Goal: Task Accomplishment & Management: Use online tool/utility

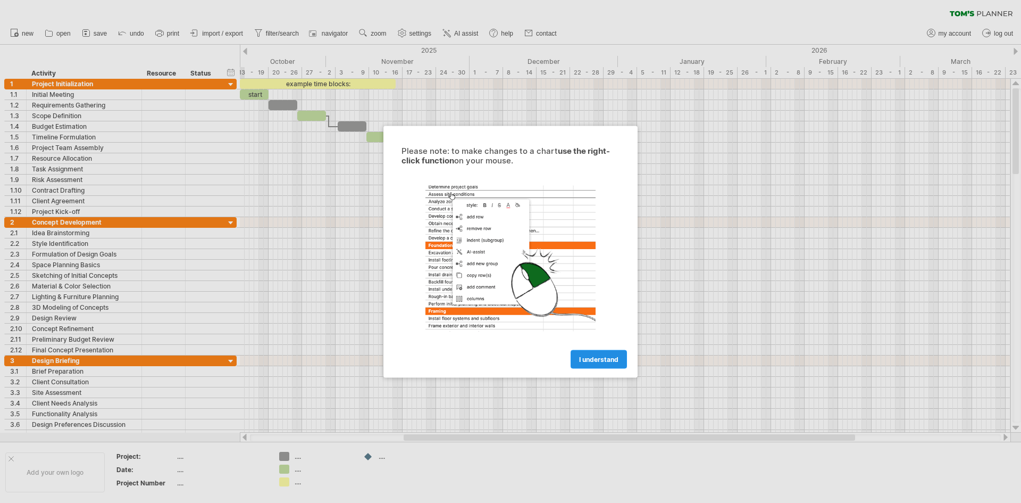
click at [608, 356] on span "I understand" at bounding box center [598, 359] width 39 height 8
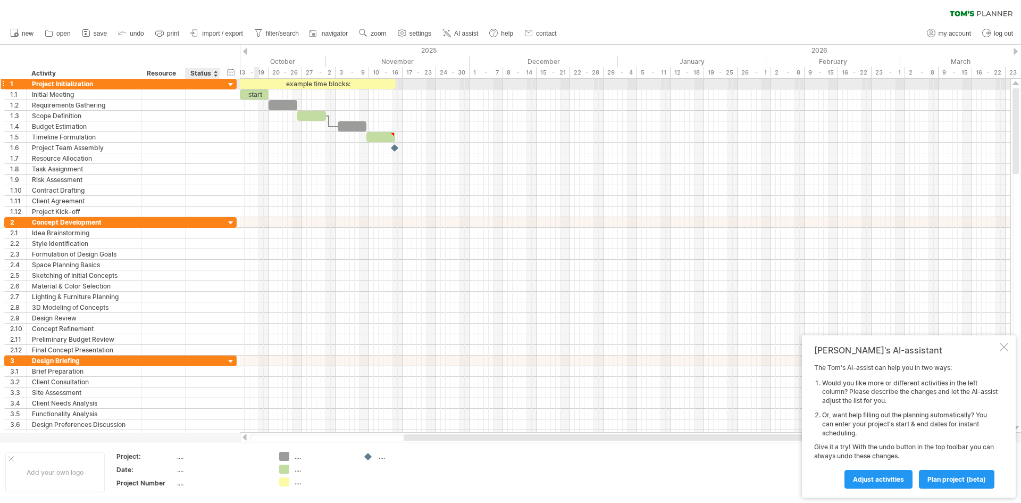
click at [223, 84] on div "**********" at bounding box center [120, 84] width 232 height 11
click at [230, 86] on div at bounding box center [231, 85] width 10 height 10
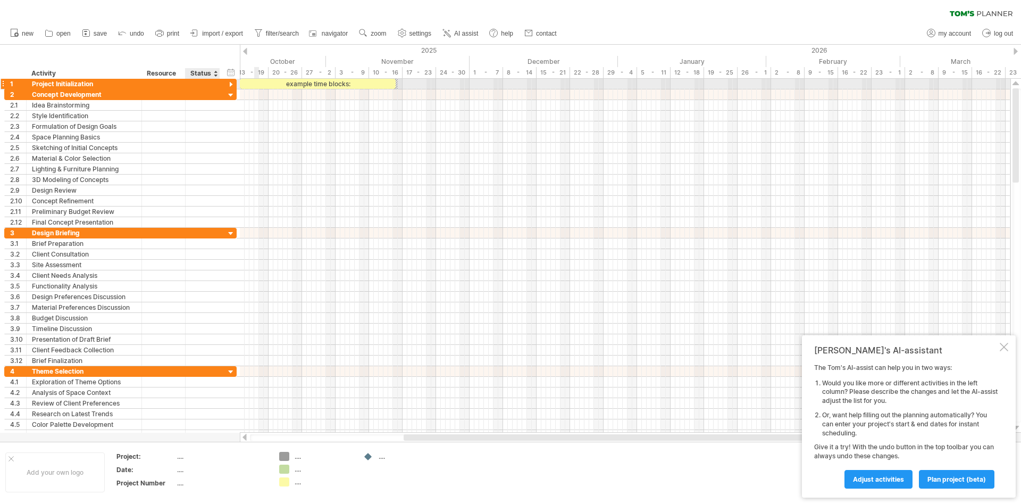
click at [230, 86] on div at bounding box center [231, 85] width 10 height 10
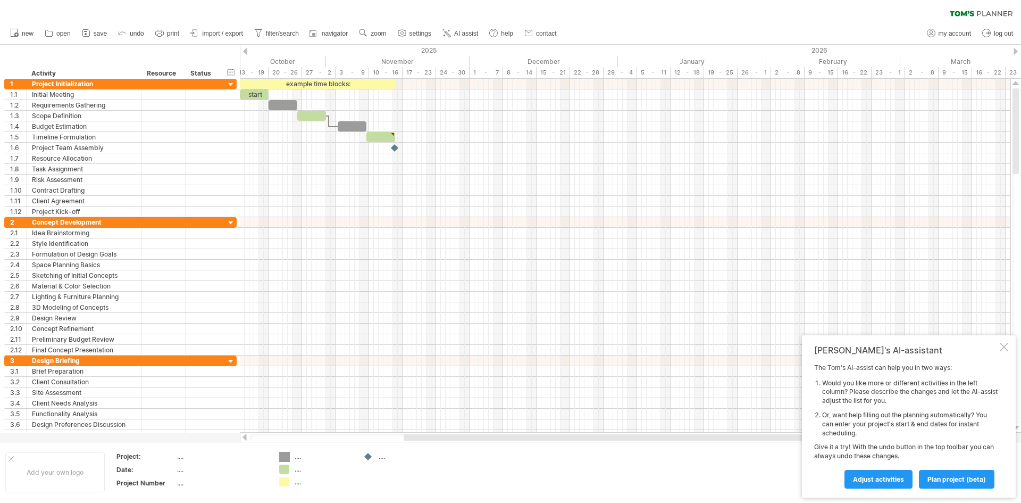
click at [281, 458] on div "Trying to reach [DOMAIN_NAME] Connected again... 0% clear filter new 1" at bounding box center [510, 251] width 1021 height 503
click at [297, 457] on div "...." at bounding box center [324, 456] width 58 height 9
click at [297, 457] on input "text" at bounding box center [321, 456] width 53 height 9
click at [373, 478] on td "...." at bounding box center [400, 472] width 84 height 41
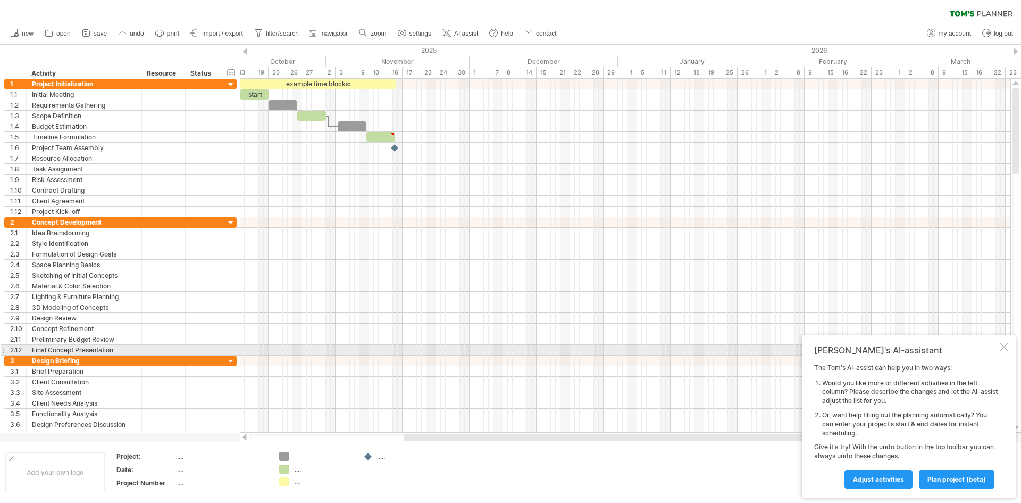
click at [1008, 348] on div "[PERSON_NAME]'s AI-assistant The [PERSON_NAME]'s AI-assist can help you in two …" at bounding box center [909, 416] width 214 height 162
click at [1006, 347] on div at bounding box center [1004, 347] width 9 height 9
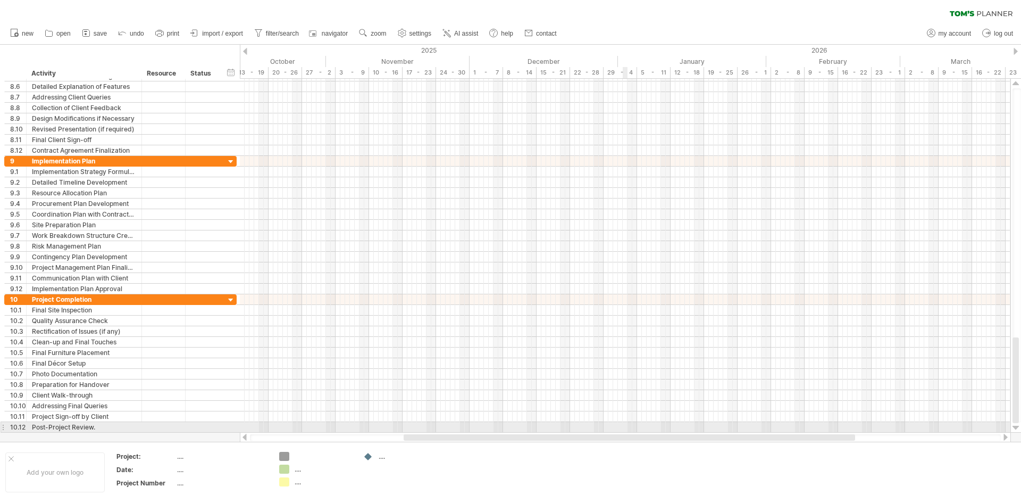
drag, startPoint x: 285, startPoint y: 435, endPoint x: 656, endPoint y: 423, distance: 372.0
click at [656, 423] on div "Trying to reach [DOMAIN_NAME] Connected again... 0% clear filter new 1" at bounding box center [510, 251] width 1021 height 503
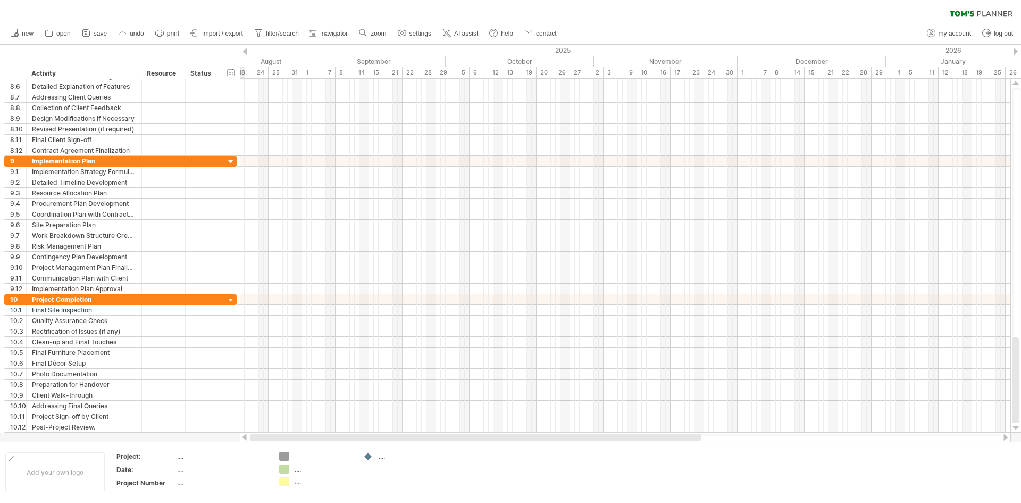
drag, startPoint x: 611, startPoint y: 436, endPoint x: 341, endPoint y: 436, distance: 269.1
click at [341, 436] on div at bounding box center [476, 437] width 452 height 6
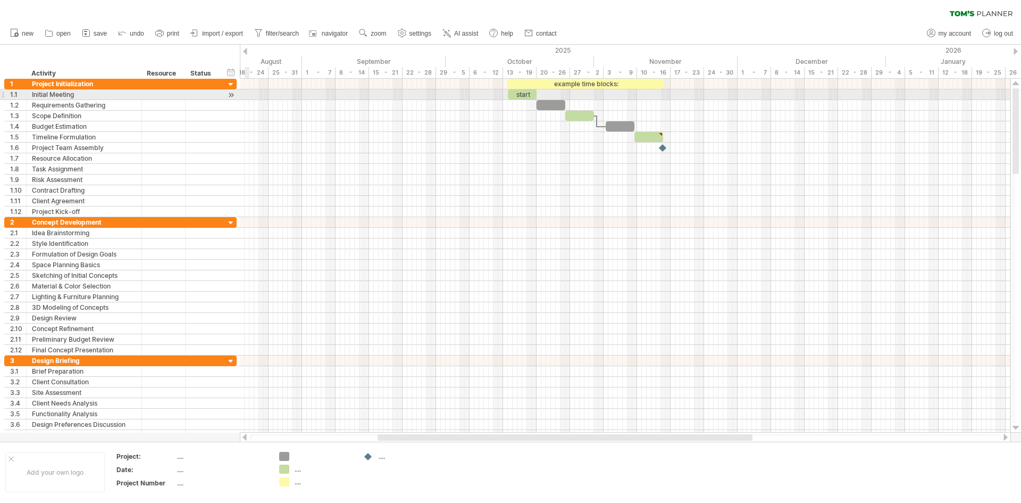
click at [246, 97] on div at bounding box center [625, 94] width 771 height 11
